Goal: Task Accomplishment & Management: Manage account settings

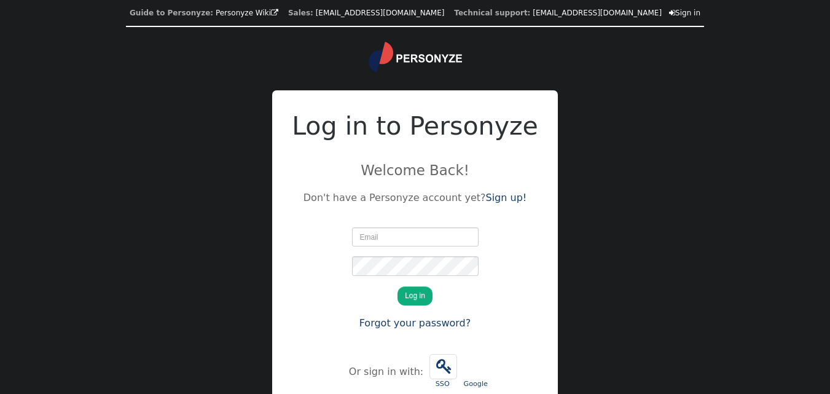
type input "[EMAIL_ADDRESS][DOMAIN_NAME]"
click at [408, 291] on button "Log in" at bounding box center [415, 295] width 35 height 19
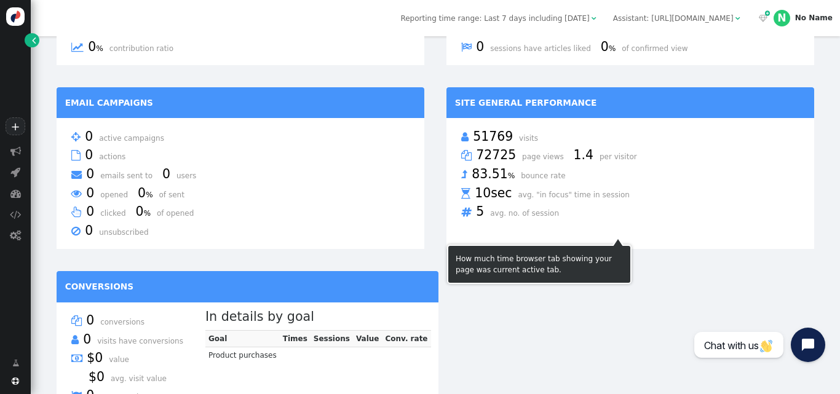
scroll to position [542, 0]
